Goal: Information Seeking & Learning: Compare options

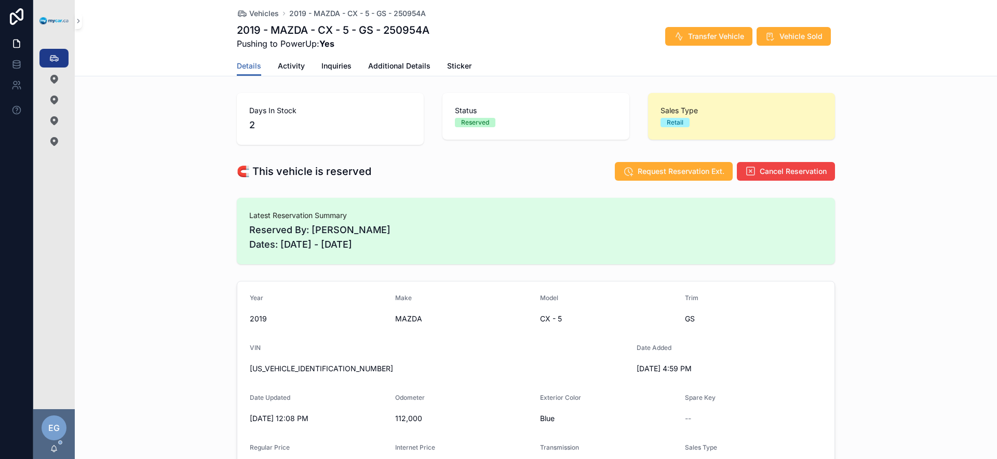
scroll to position [153, 0]
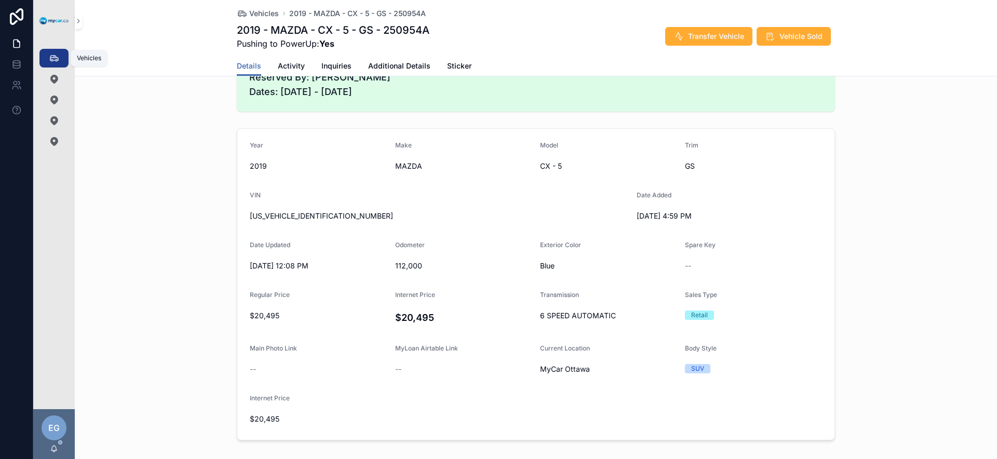
click at [63, 63] on link "Vehicles 367" at bounding box center [53, 58] width 29 height 19
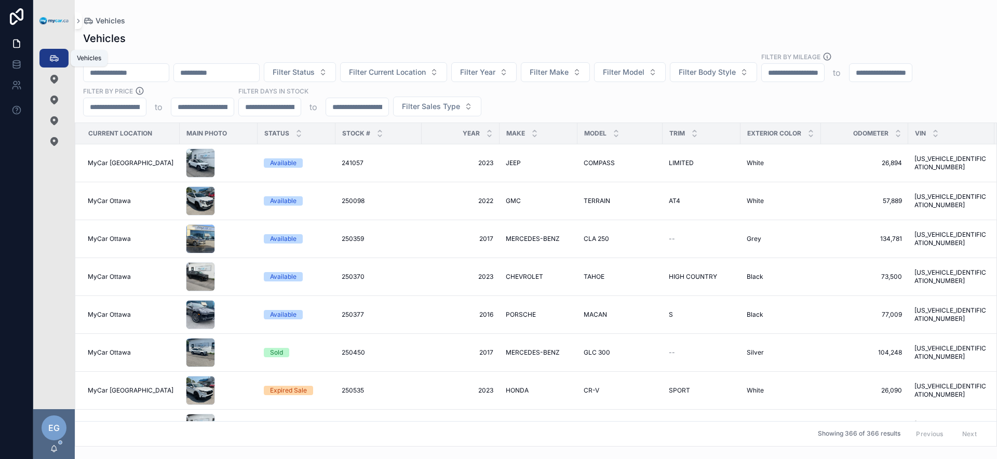
click at [774, 111] on div "Filter Status Filter Current Location Filter Year Filter Make Filter Model Filt…" at bounding box center [536, 84] width 922 height 64
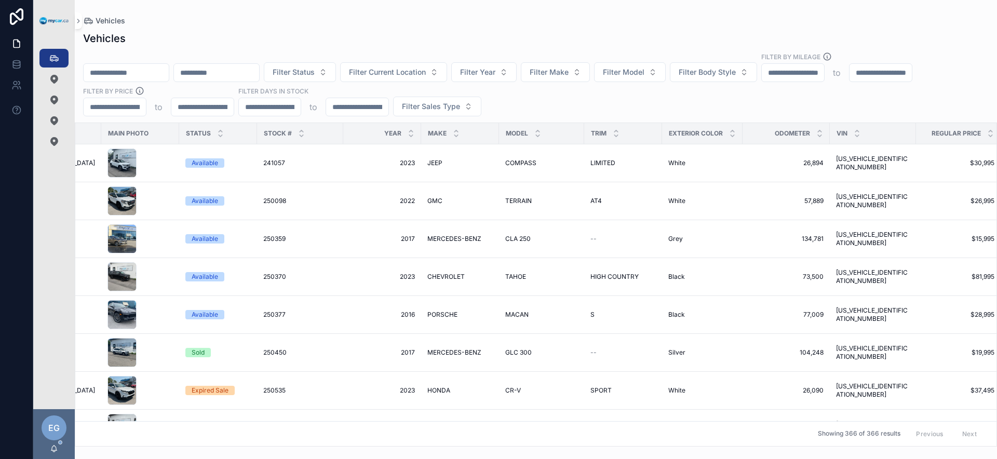
scroll to position [0, 228]
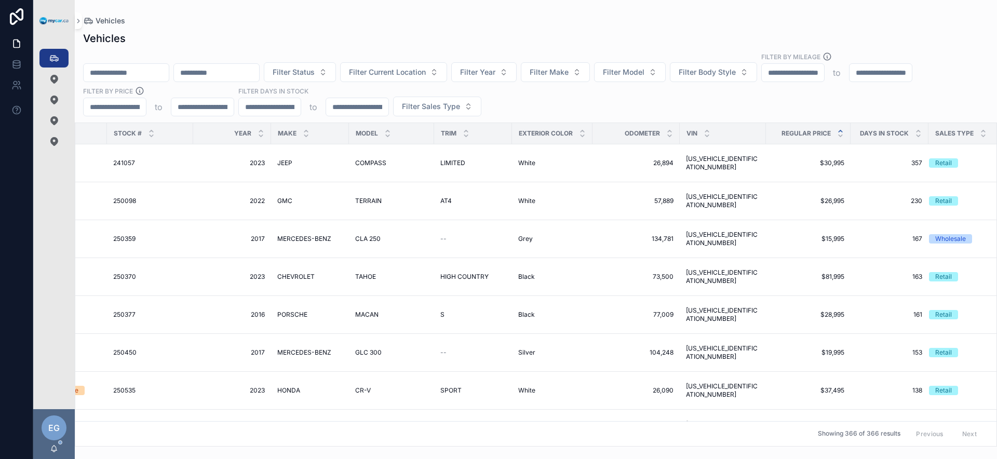
click at [837, 130] on icon "scrollable content" at bounding box center [840, 131] width 7 height 7
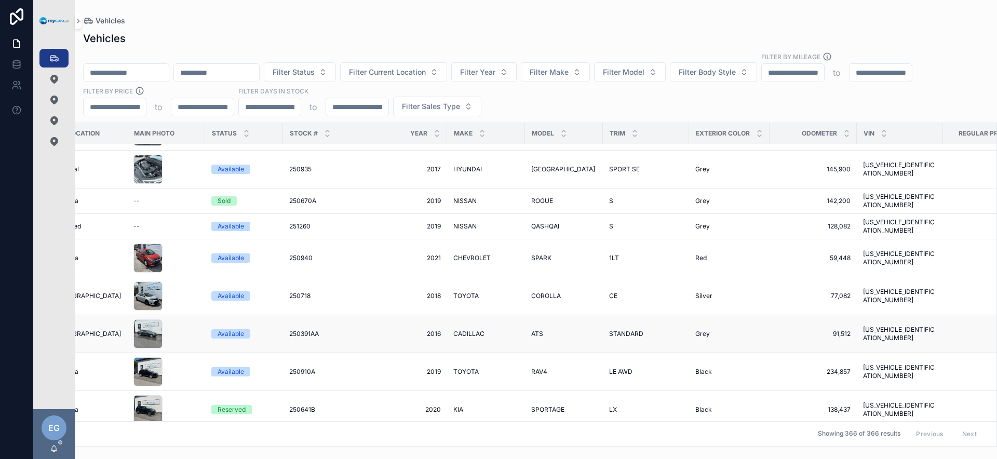
scroll to position [1324, 52]
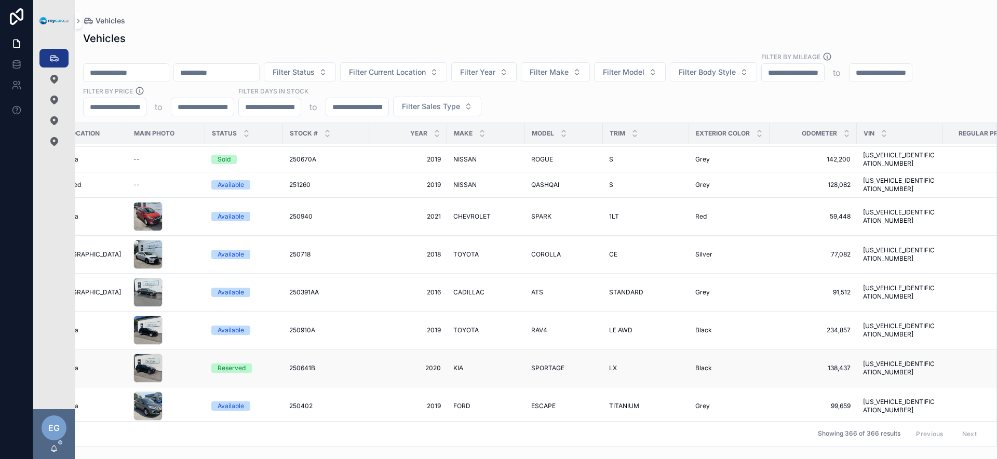
click at [453, 364] on span "KIA" at bounding box center [458, 368] width 10 height 8
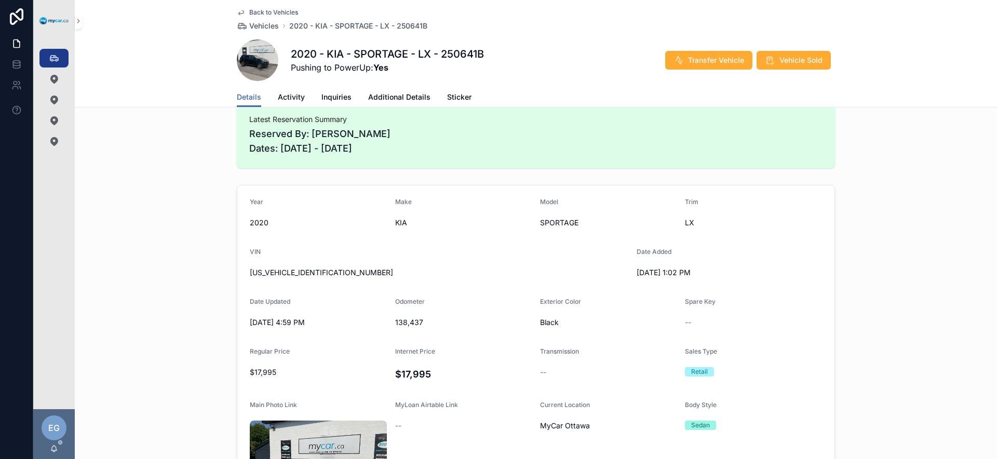
scroll to position [134, 0]
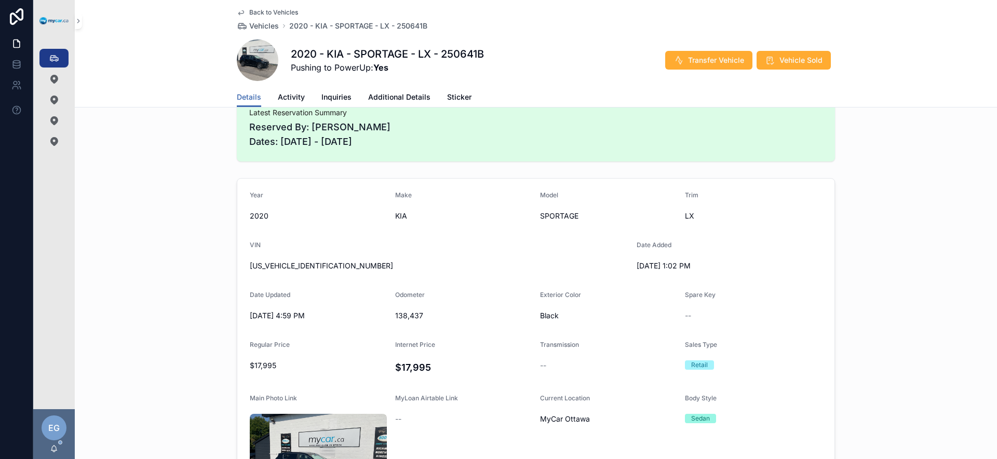
click at [279, 267] on span "[US_VEHICLE_IDENTIFICATION_NUMBER]" at bounding box center [439, 266] width 379 height 10
copy span "[US_VEHICLE_IDENTIFICATION_NUMBER]"
click at [396, 274] on div "[US_VEHICLE_IDENTIFICATION_NUMBER]" at bounding box center [439, 266] width 379 height 17
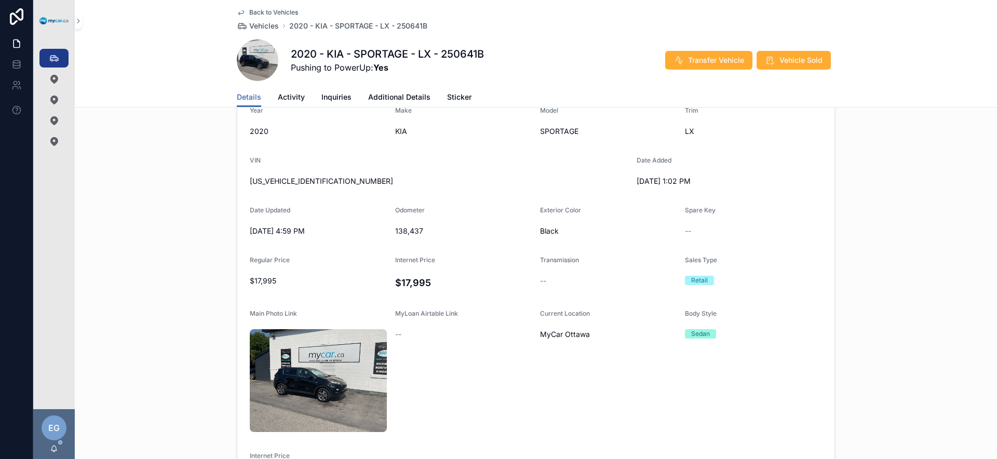
scroll to position [236, 0]
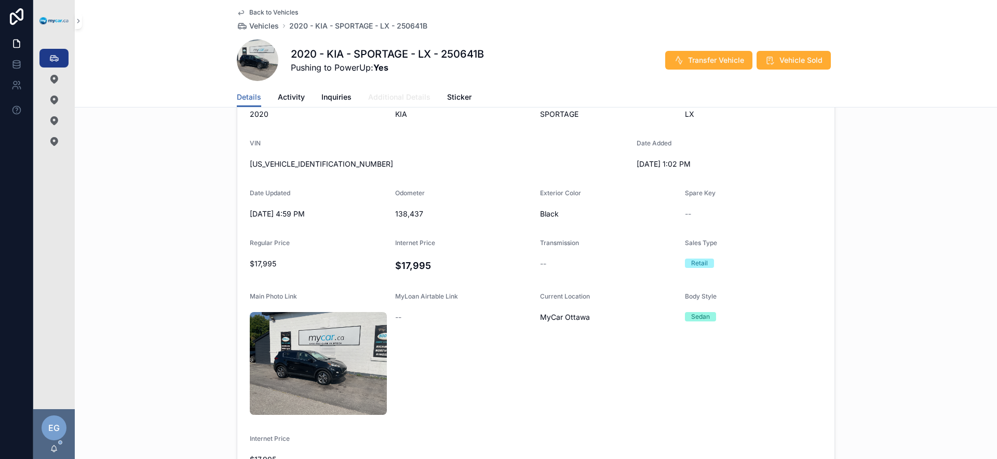
click at [397, 99] on span "Additional Details" at bounding box center [399, 97] width 62 height 10
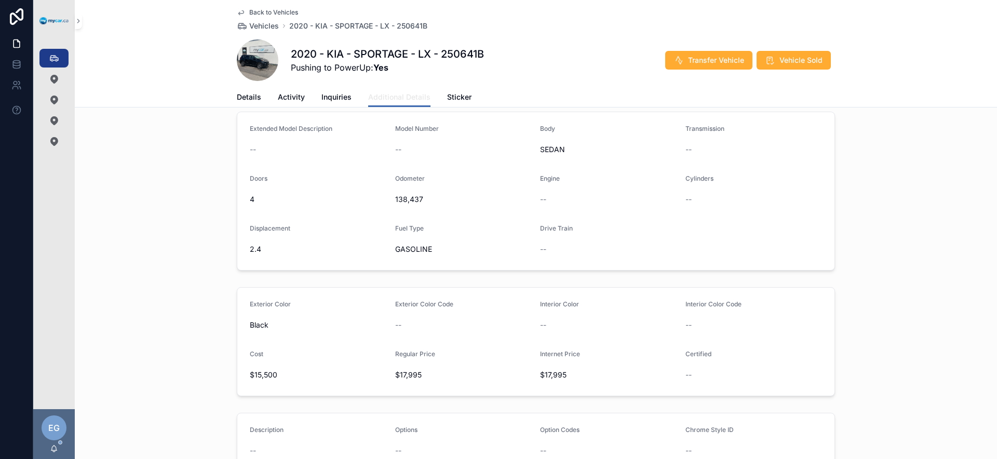
scroll to position [197, 0]
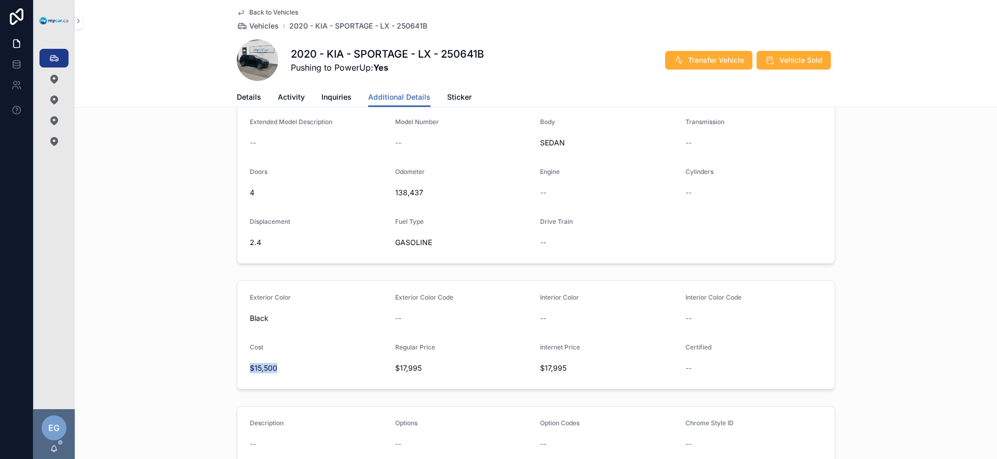
drag, startPoint x: 283, startPoint y: 376, endPoint x: 229, endPoint y: 382, distance: 54.3
click at [229, 382] on div "Exterior Color Black Exterior Color Code -- Interior Color -- Interior Color Co…" at bounding box center [536, 334] width 922 height 117
